Goal: Check status: Check status

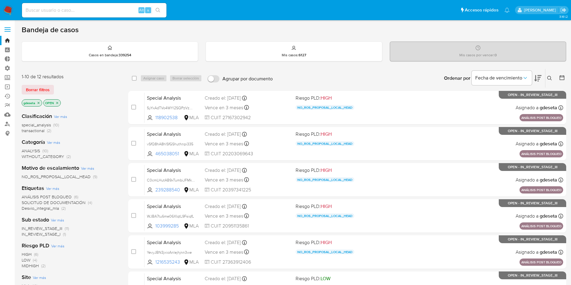
click at [48, 10] on input at bounding box center [94, 10] width 144 height 8
paste input "Da0DUXB6kuWS1oLnkOcLZ1sy"
type input "Da0DUXB6kuWS1oLnkOcLZ1sy"
click at [160, 12] on icon "search-icon" at bounding box center [158, 10] width 5 height 5
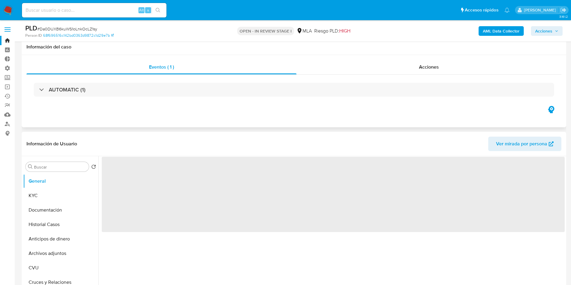
scroll to position [45, 0]
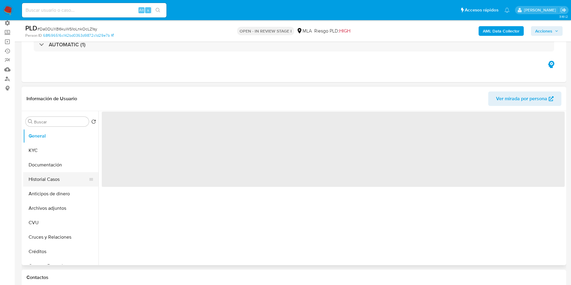
click at [54, 178] on button "Historial Casos" at bounding box center [58, 179] width 70 height 14
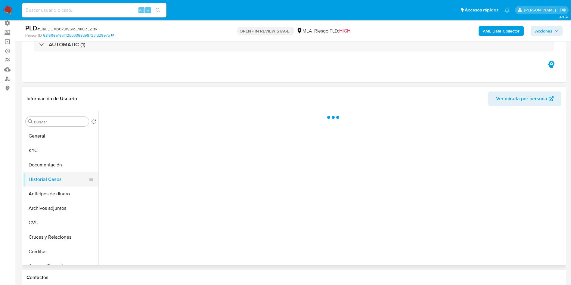
select select "10"
